Goal: Navigation & Orientation: Find specific page/section

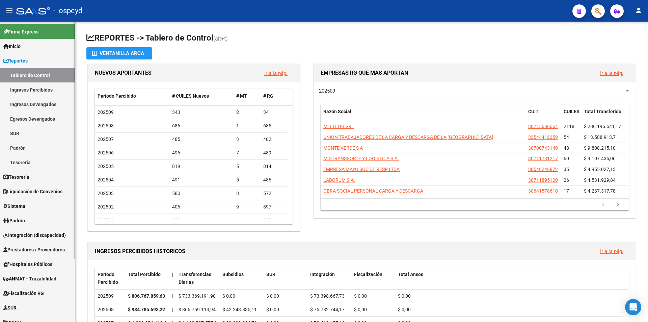
click at [28, 202] on link "Sistema" at bounding box center [37, 206] width 75 height 15
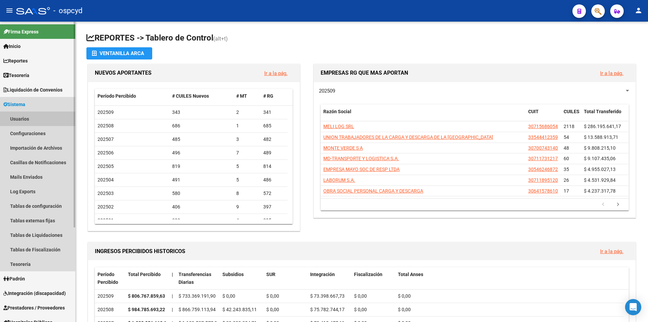
click at [28, 122] on link "Usuarios" at bounding box center [37, 118] width 75 height 15
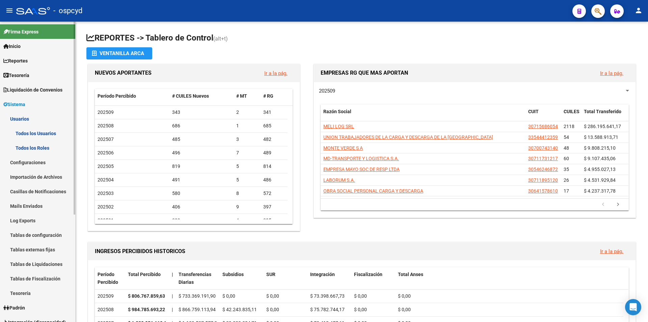
click at [28, 135] on link "Todos los Usuarios" at bounding box center [37, 133] width 75 height 15
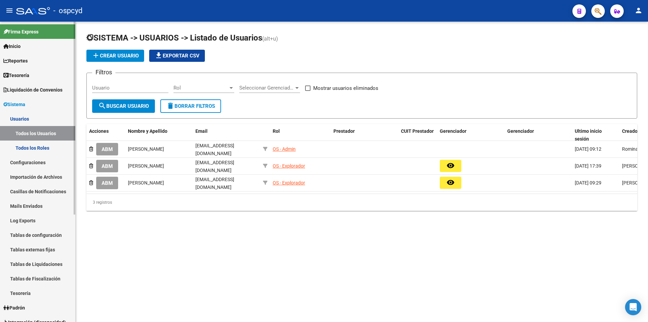
click at [28, 62] on span "Reportes" at bounding box center [15, 60] width 24 height 7
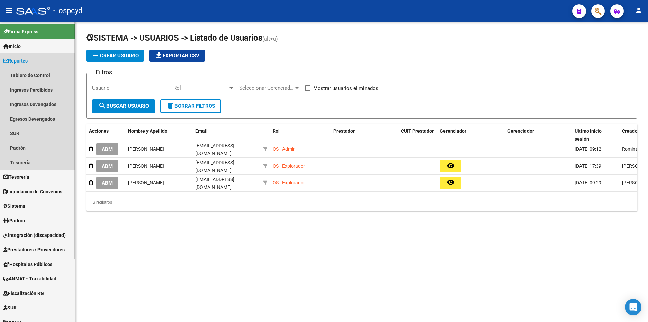
click at [28, 62] on span "Reportes" at bounding box center [15, 60] width 24 height 7
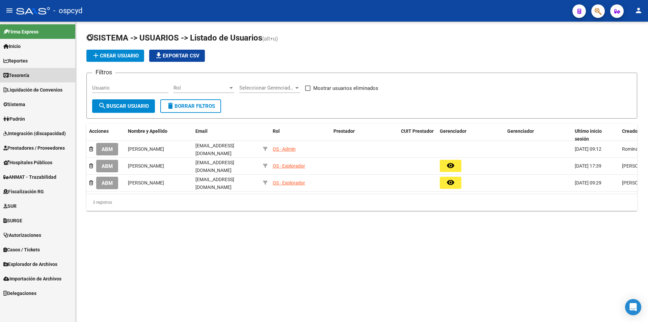
click at [36, 71] on link "Tesorería" at bounding box center [37, 75] width 75 height 15
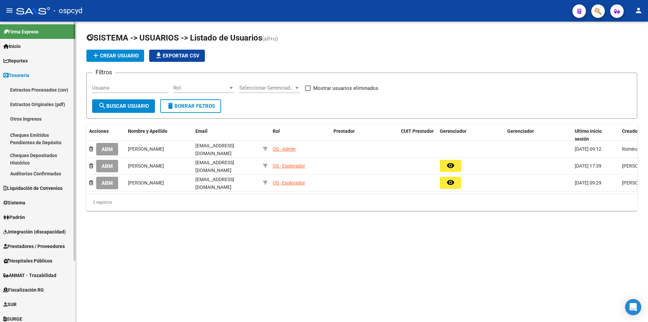
click at [25, 74] on span "Tesorería" at bounding box center [16, 75] width 26 height 7
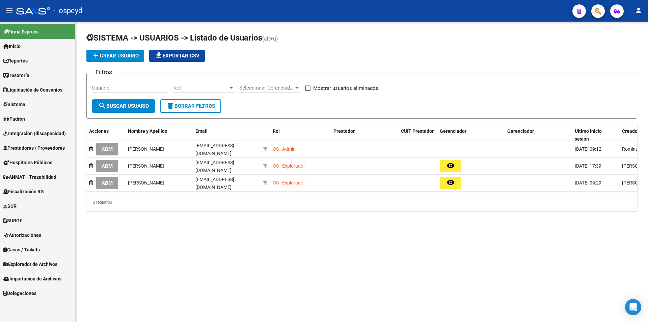
click at [27, 88] on span "Liquidación de Convenios" at bounding box center [32, 89] width 59 height 7
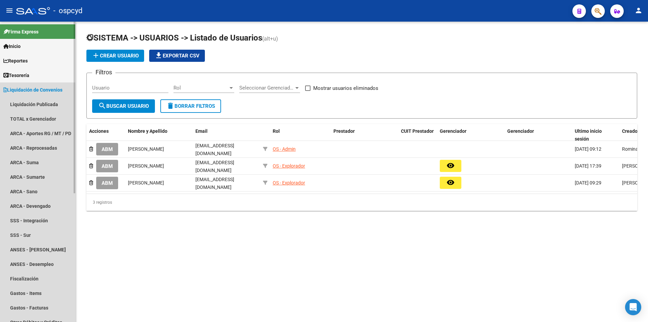
click at [27, 88] on span "Liquidación de Convenios" at bounding box center [32, 89] width 59 height 7
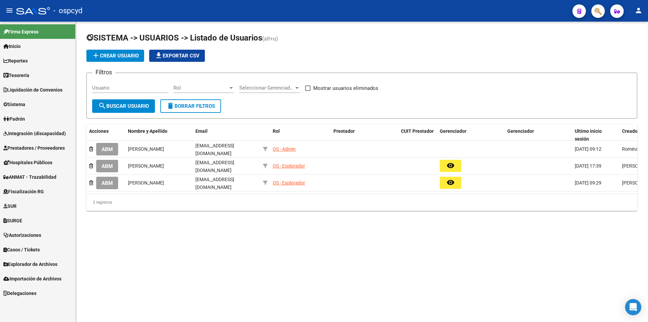
click at [23, 135] on span "Integración (discapacidad)" at bounding box center [34, 133] width 62 height 7
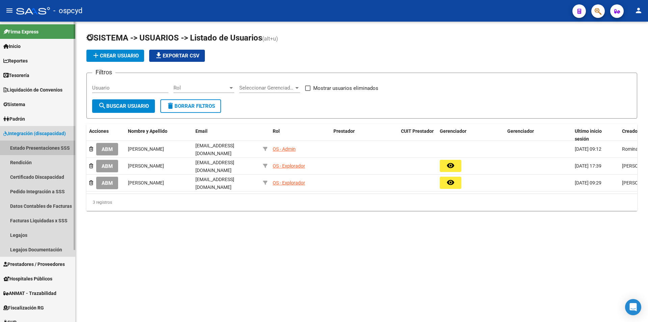
click at [28, 147] on link "Estado Presentaciones SSS" at bounding box center [37, 147] width 75 height 15
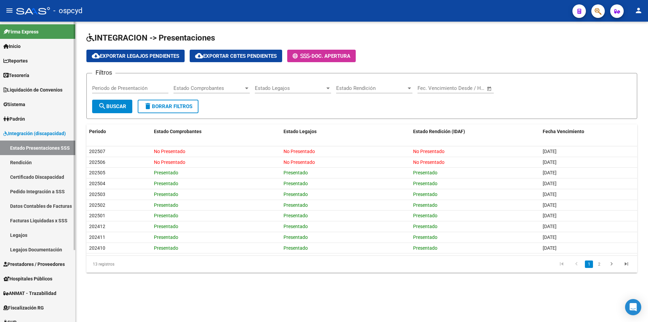
click at [24, 160] on link "Rendición" at bounding box center [37, 162] width 75 height 15
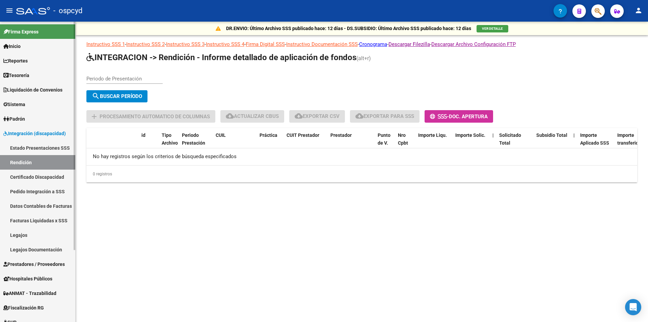
click at [24, 177] on link "Certificado Discapacidad" at bounding box center [37, 176] width 75 height 15
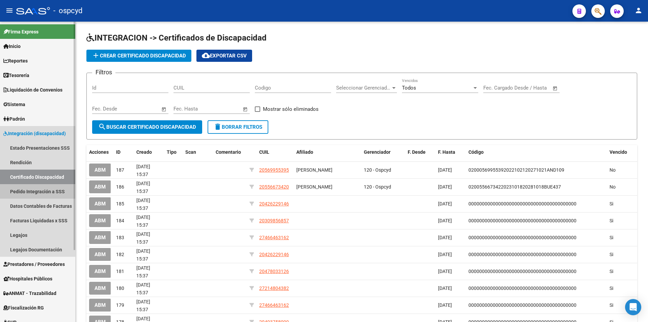
click at [25, 189] on link "Pedido Integración a SSS" at bounding box center [37, 191] width 75 height 15
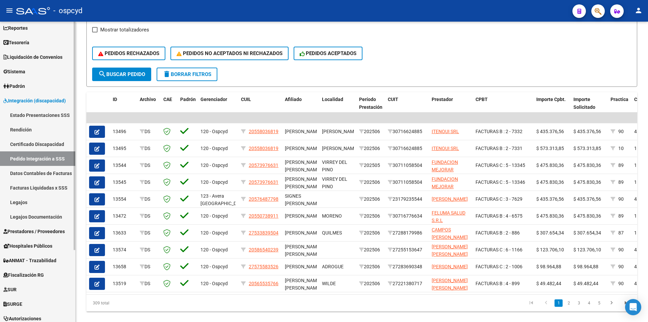
scroll to position [95, 0]
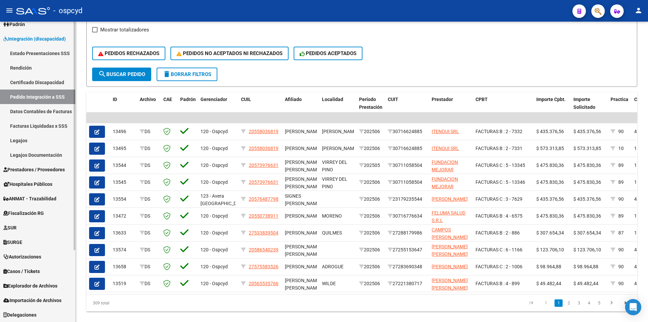
click at [33, 282] on span "Explorador de Archivos" at bounding box center [30, 285] width 54 height 7
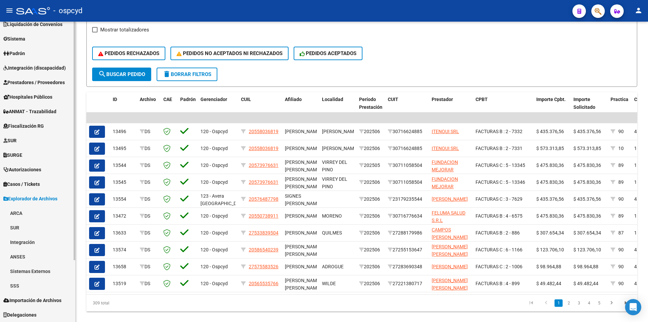
scroll to position [65, 0]
click at [29, 242] on link "Integración" at bounding box center [37, 242] width 75 height 15
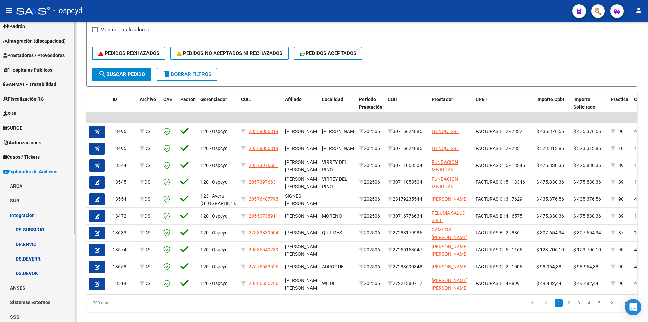
scroll to position [124, 0]
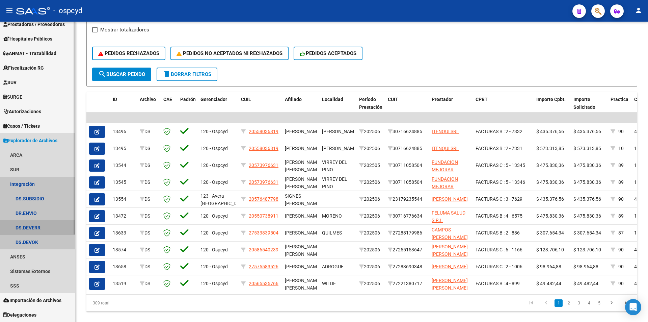
click at [35, 224] on link "DS.DEVERR" at bounding box center [37, 227] width 75 height 15
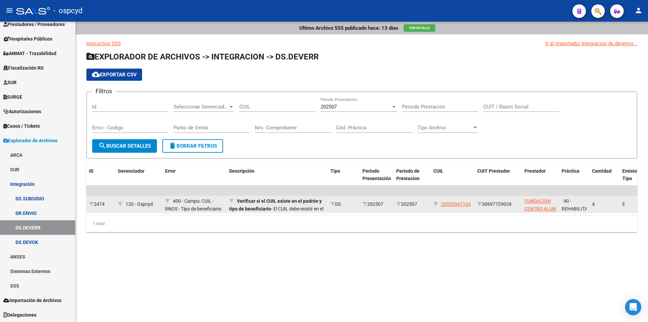
drag, startPoint x: 517, startPoint y: 202, endPoint x: 485, endPoint y: 204, distance: 31.8
click at [485, 204] on div "30697729026" at bounding box center [498, 204] width 42 height 8
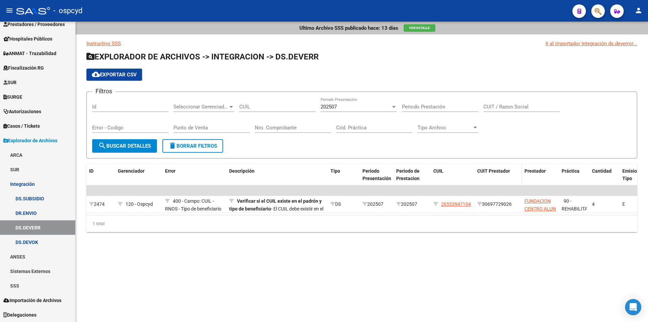
copy div "30697729026"
